Goal: Information Seeking & Learning: Find contact information

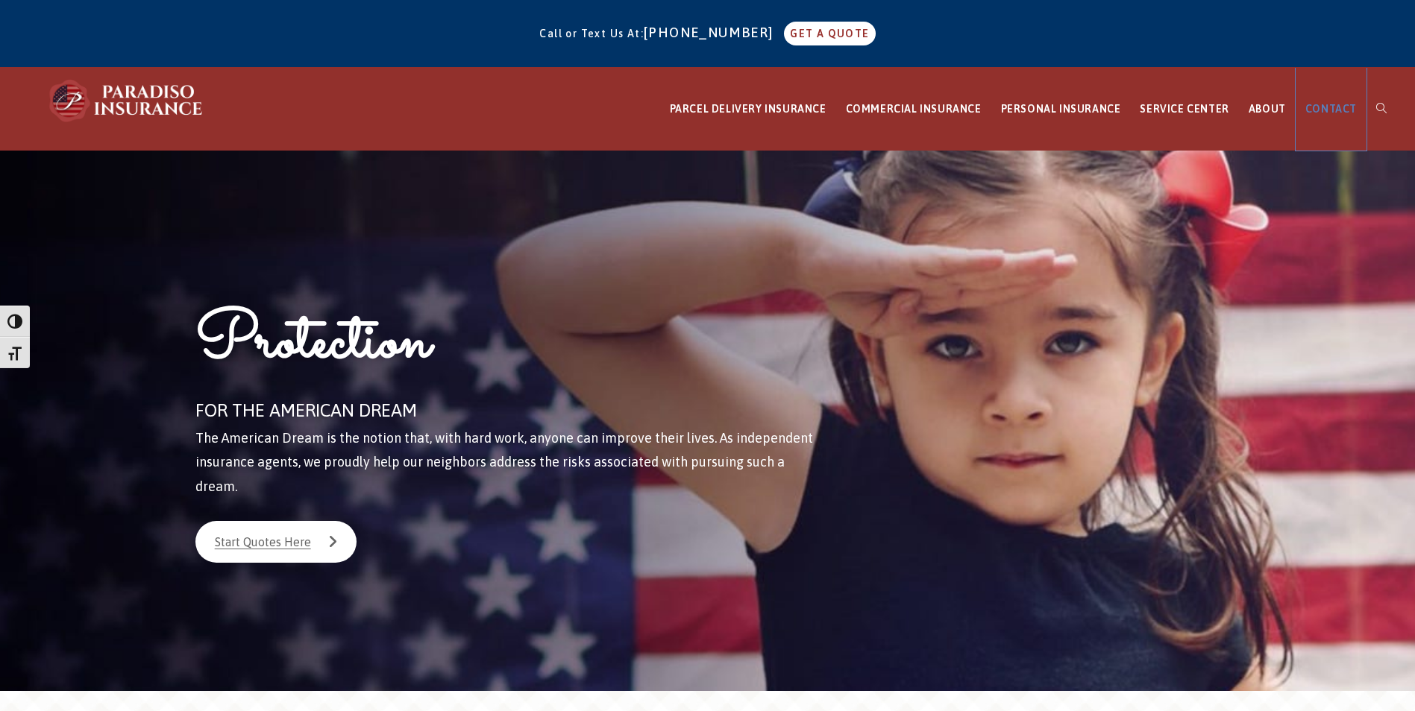
click at [1324, 111] on span "CONTACT" at bounding box center [1330, 109] width 51 height 12
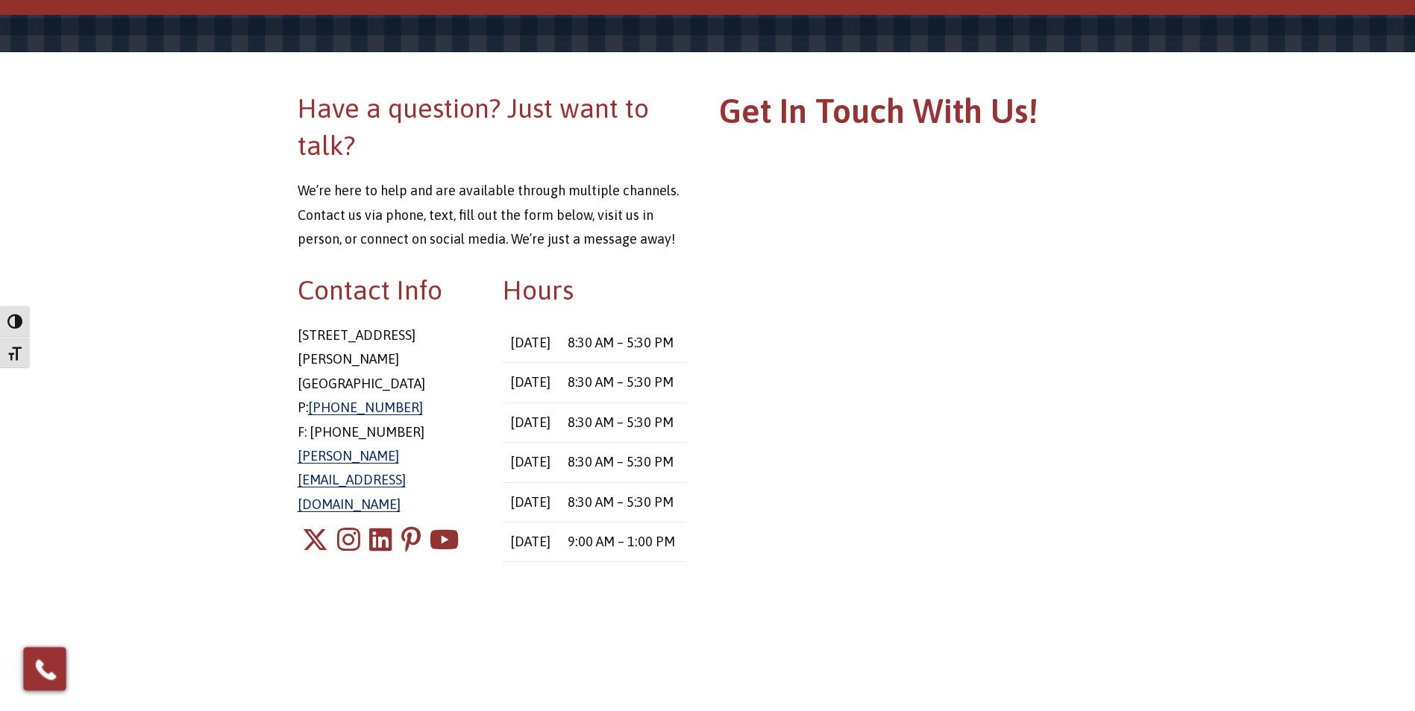
scroll to position [149, 0]
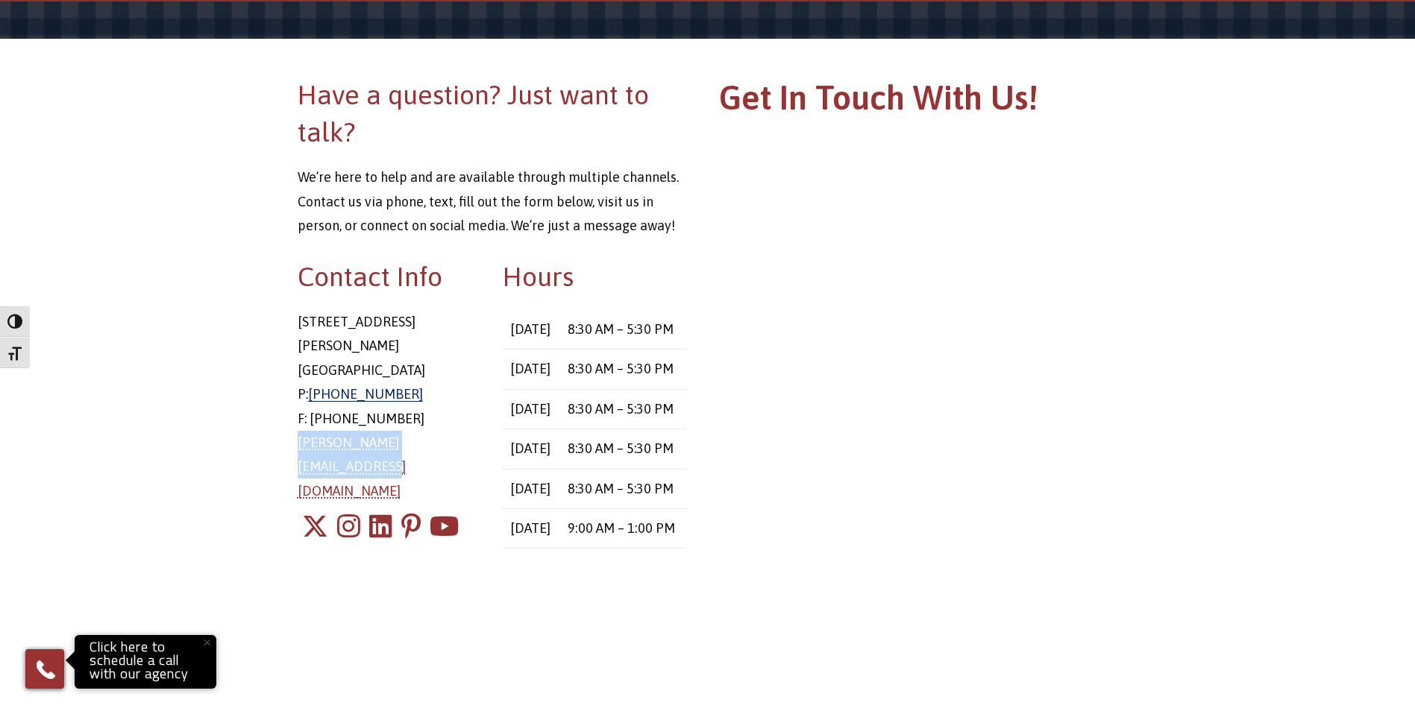
drag, startPoint x: 296, startPoint y: 415, endPoint x: 472, endPoint y: 418, distance: 176.0
click at [472, 418] on div "Contact Info [STREET_ADDRESS][PERSON_NAME] P: [PHONE_NUMBER] F: [PHONE_NUMBER] …" at bounding box center [389, 419] width 206 height 323
drag, startPoint x: 472, startPoint y: 418, endPoint x: 441, endPoint y: 423, distance: 31.0
copy link "[PERSON_NAME][EMAIL_ADDRESS][DOMAIN_NAME]"
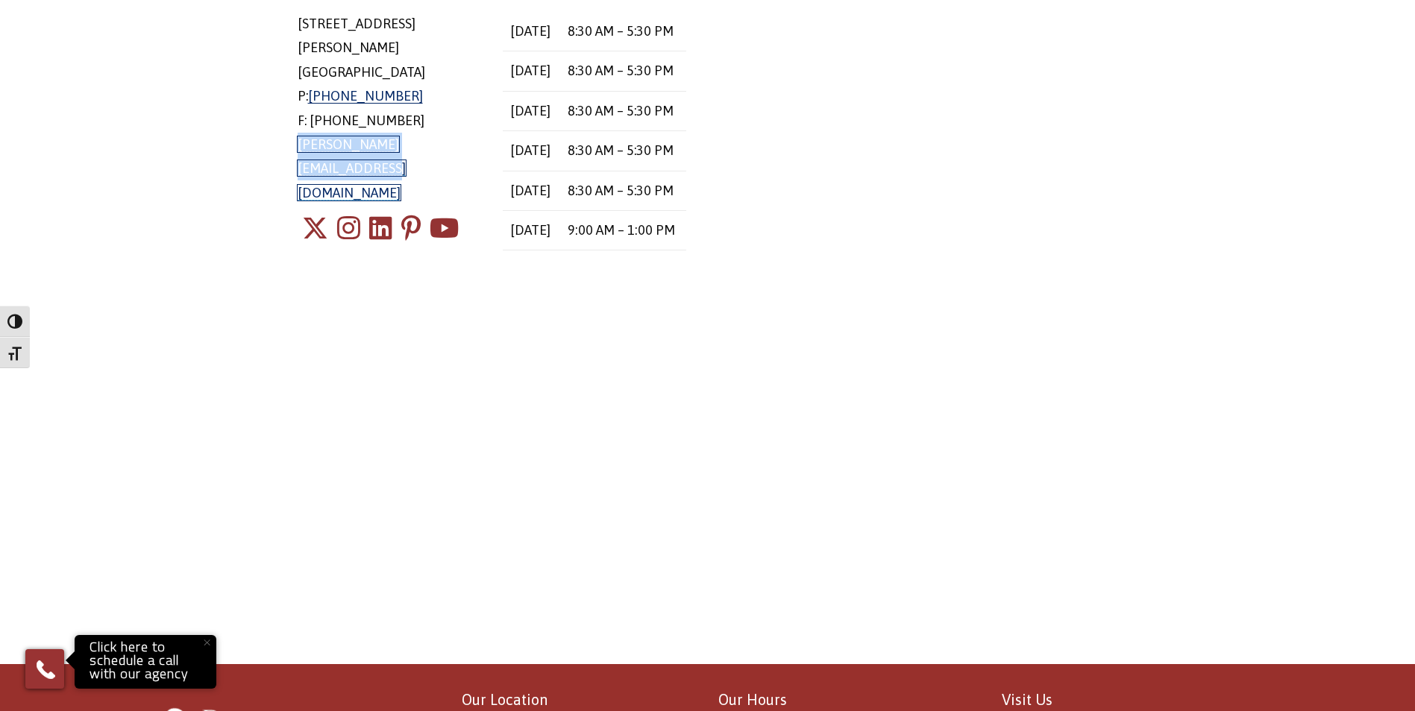
scroll to position [373, 0]
